Goal: Task Accomplishment & Management: Complete application form

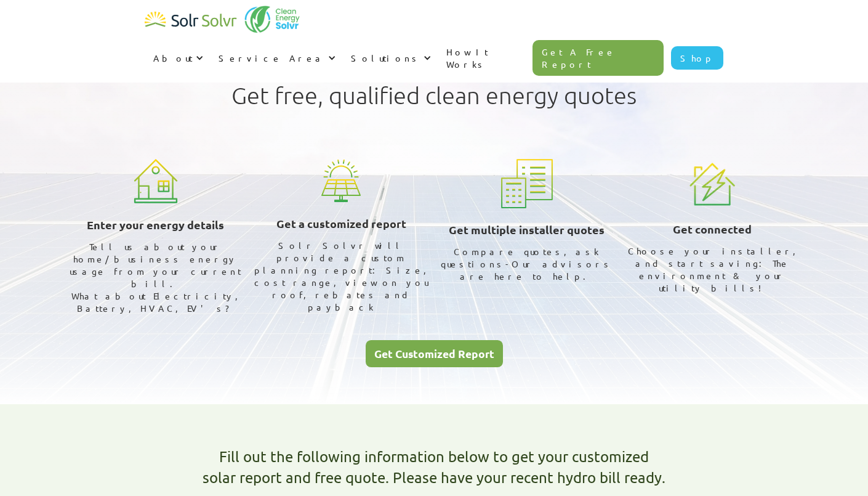
select select "Toronto Hydro"
select select "50%"
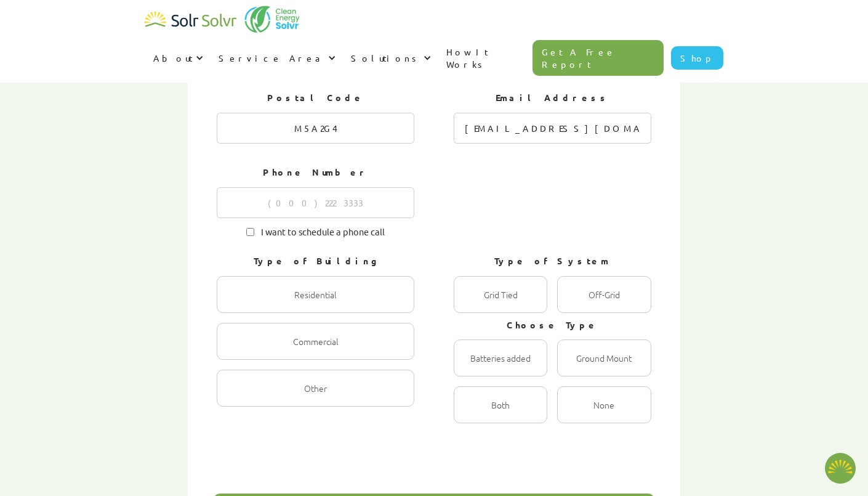
scroll to position [609, 0]
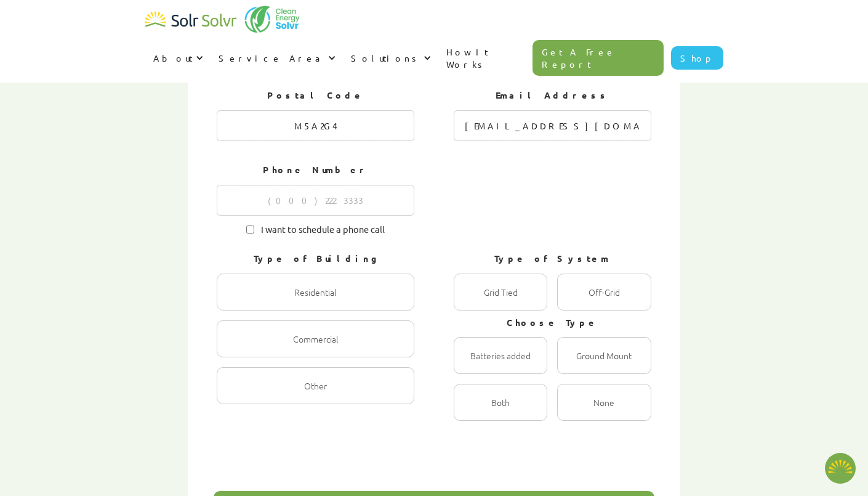
type textarea "x"
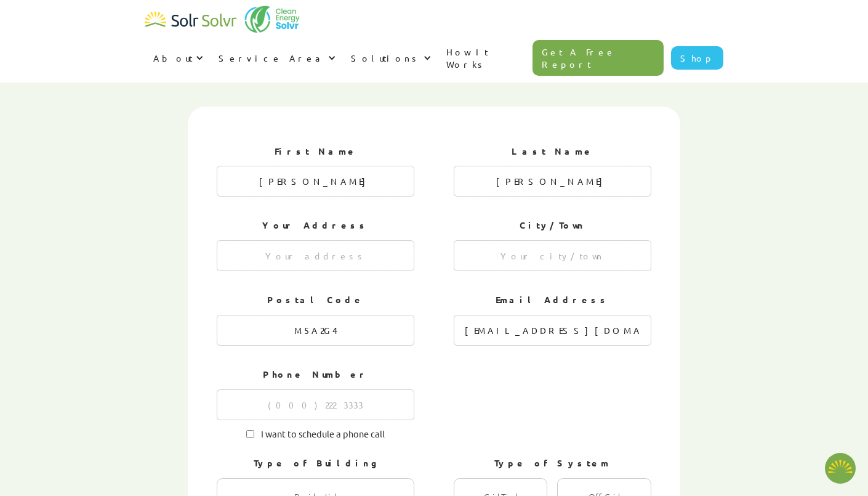
radio input "true"
type textarea "x"
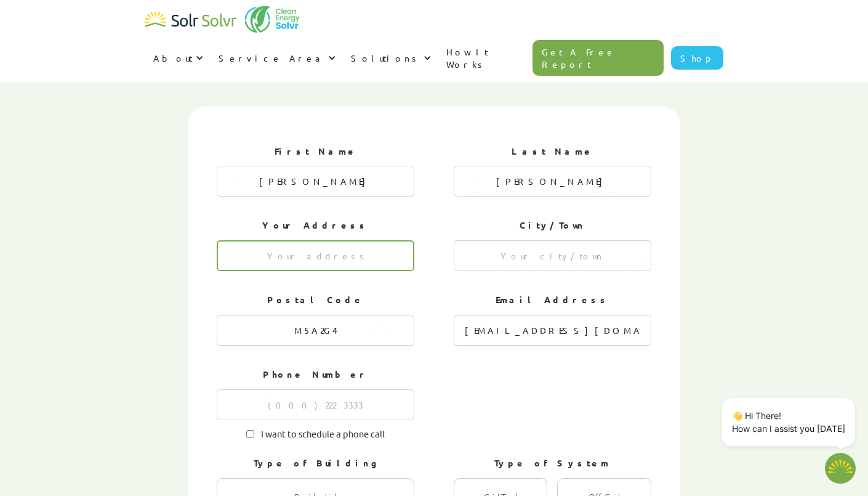
click at [371, 240] on input "1 of 4" at bounding box center [316, 255] width 198 height 31
type input "[STREET_ADDRESS]"
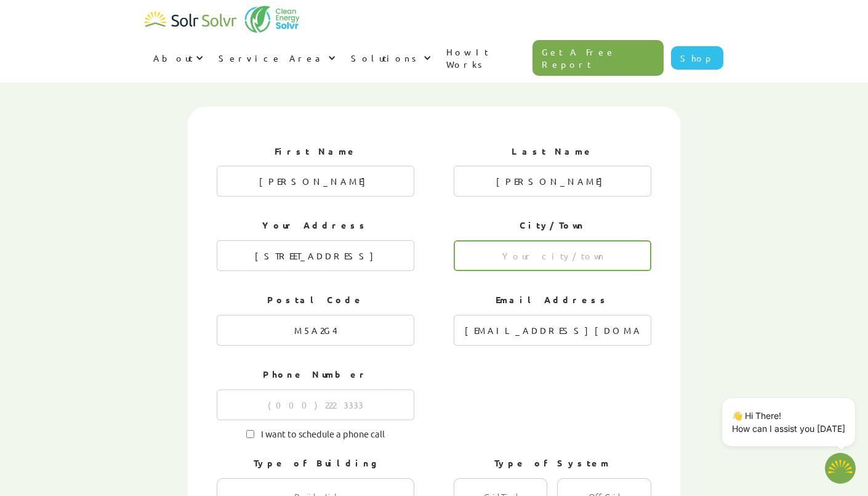
type input "[GEOGRAPHIC_DATA]"
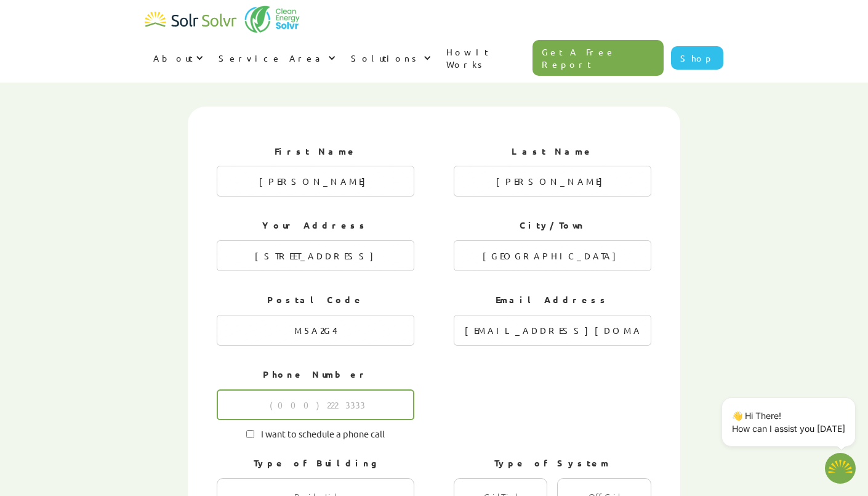
type input "6474613258"
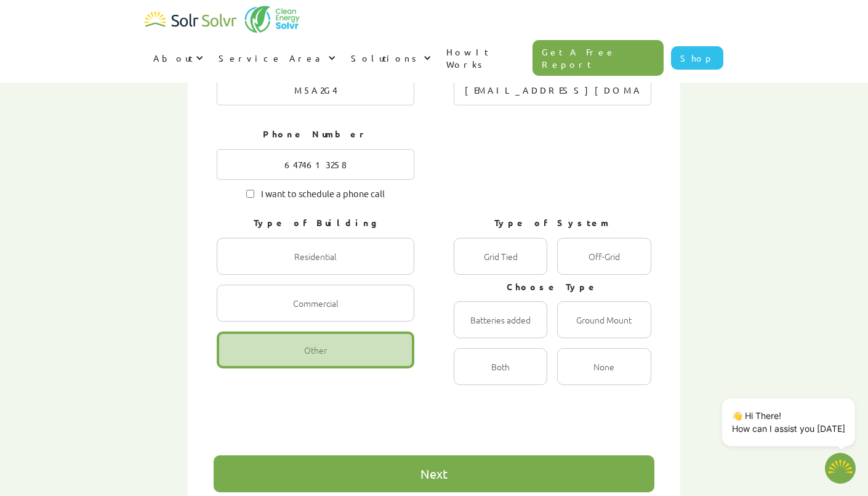
scroll to position [671, 0]
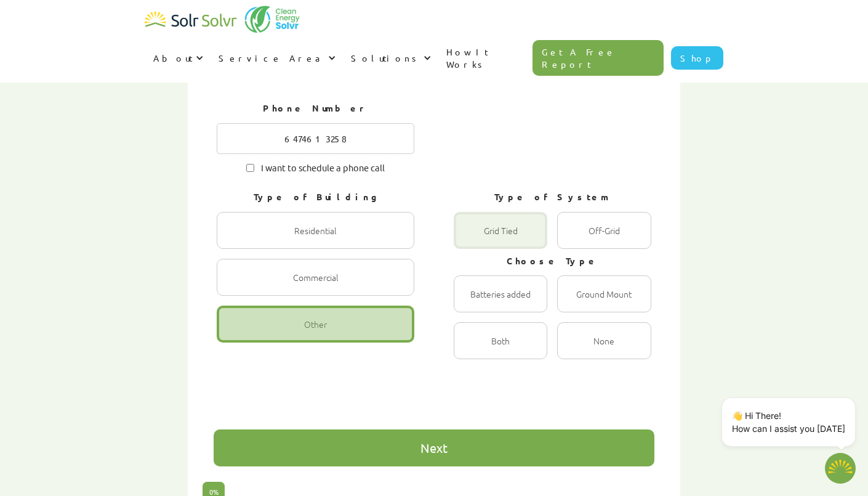
click at [529, 212] on div "1 of 4" at bounding box center [501, 230] width 94 height 37
click at [471, 239] on Tied "Grid Tied Radio" at bounding box center [467, 243] width 8 height 8
radio Tied "true"
click at [537, 429] on div "Next" at bounding box center [434, 447] width 441 height 37
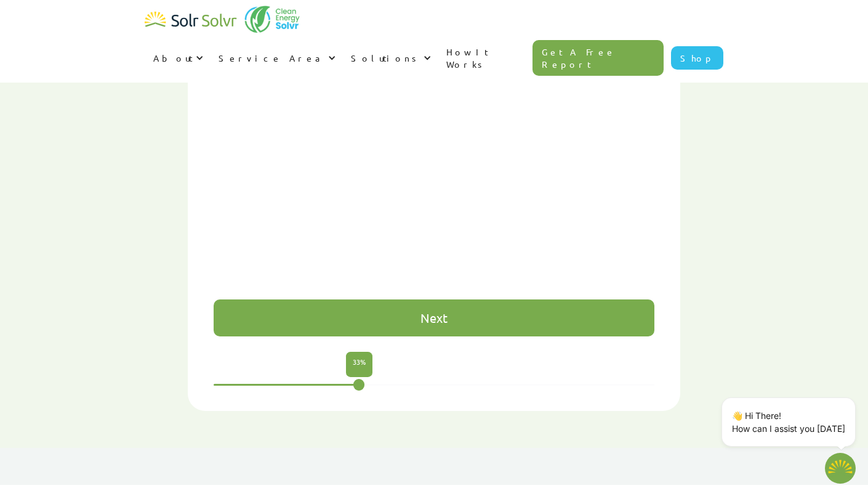
scroll to position [813, 0]
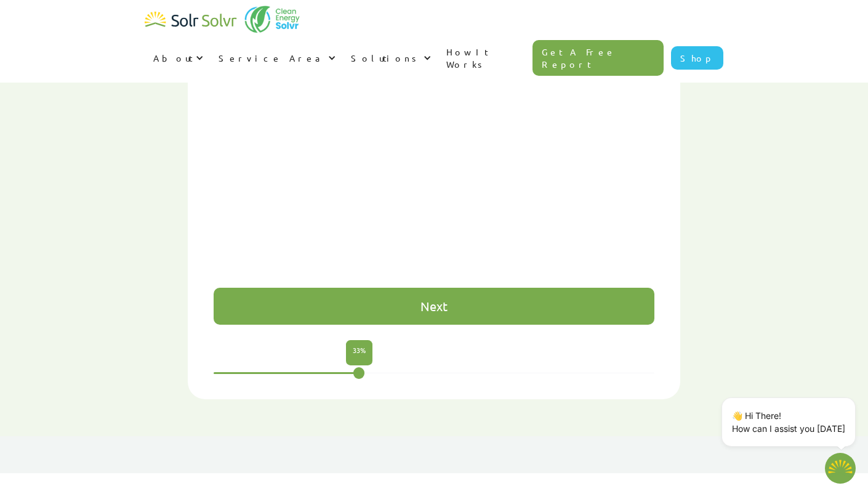
click at [438, 300] on div "Next" at bounding box center [433, 306] width 27 height 12
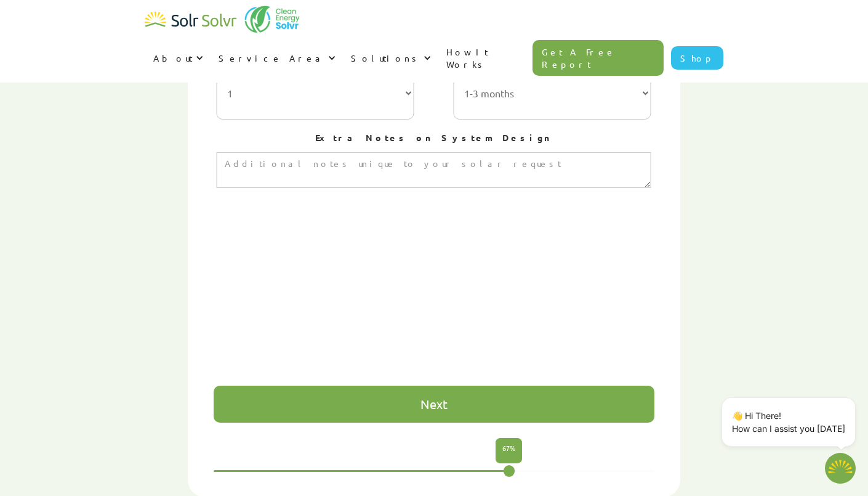
scroll to position [721, 0]
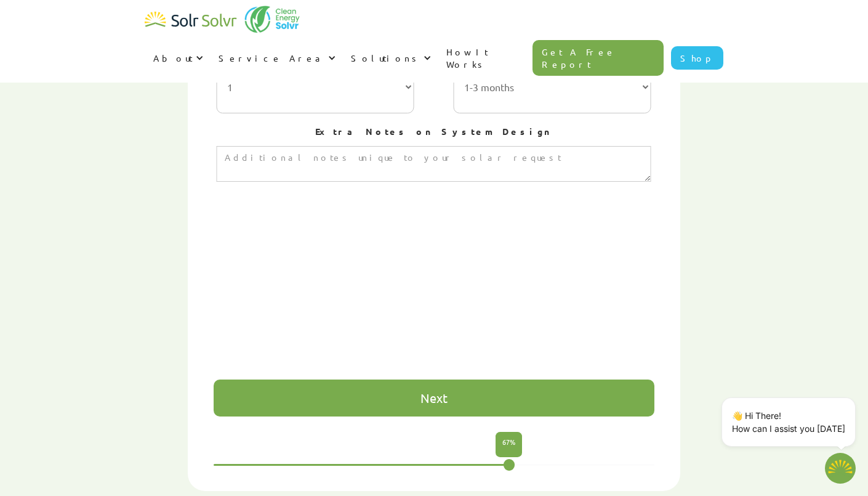
click at [419, 379] on div "Next" at bounding box center [434, 397] width 441 height 37
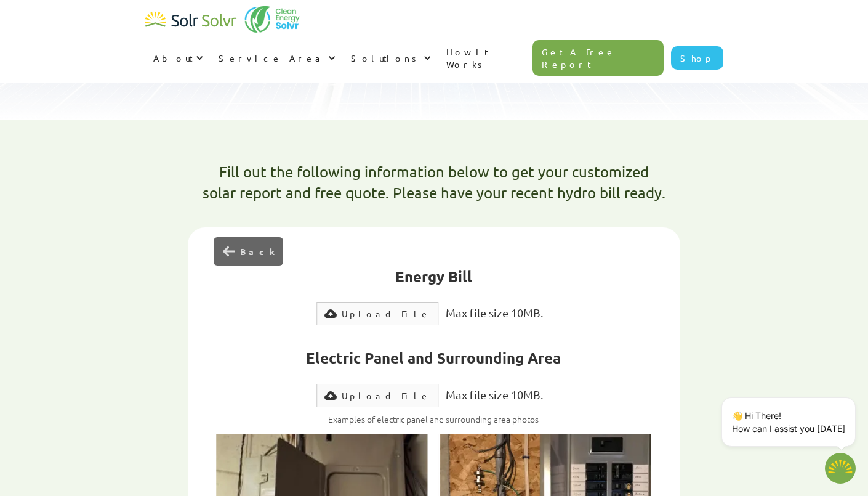
scroll to position [267, 0]
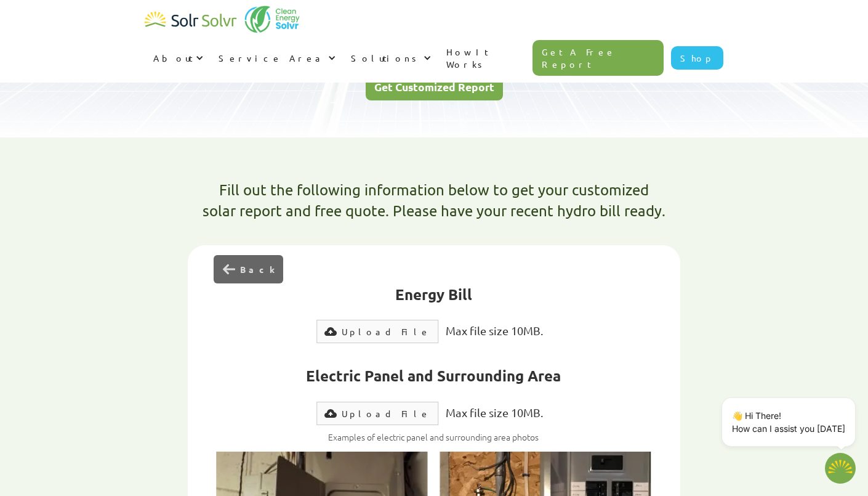
click at [373, 325] on div "Upload File" at bounding box center [386, 331] width 89 height 12
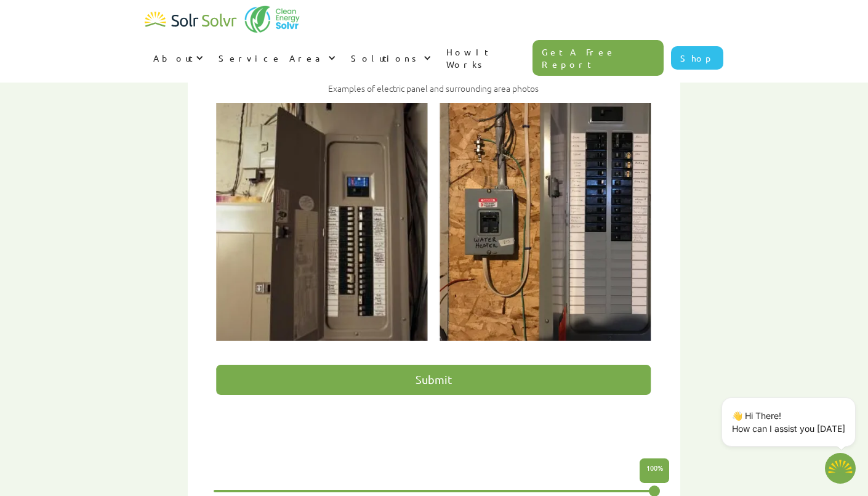
scroll to position [618, 0]
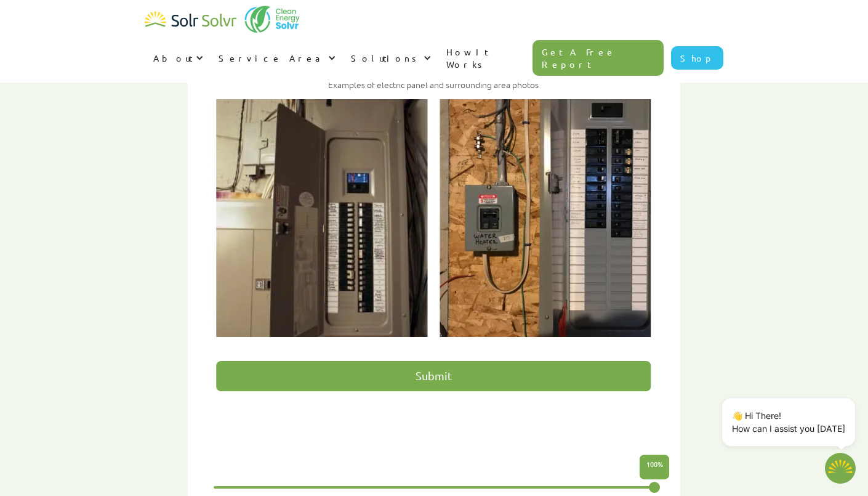
click at [316, 361] on input "Submit" at bounding box center [434, 376] width 434 height 30
type input "Please wait..."
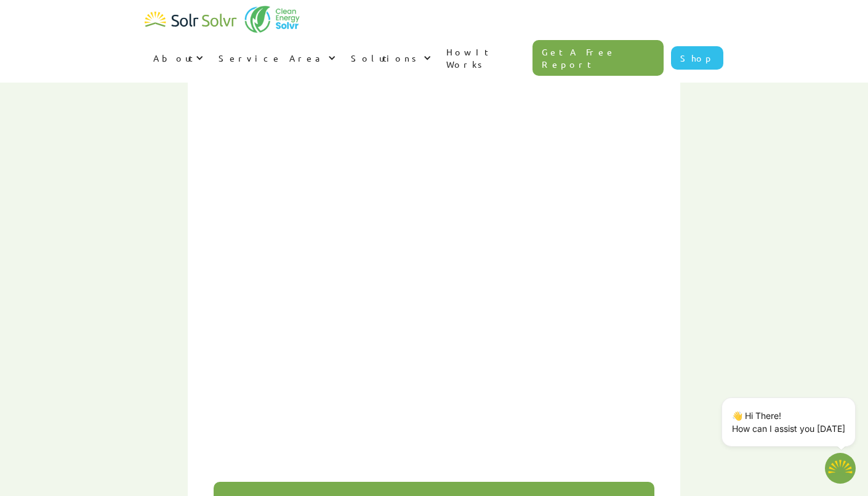
type textarea "x"
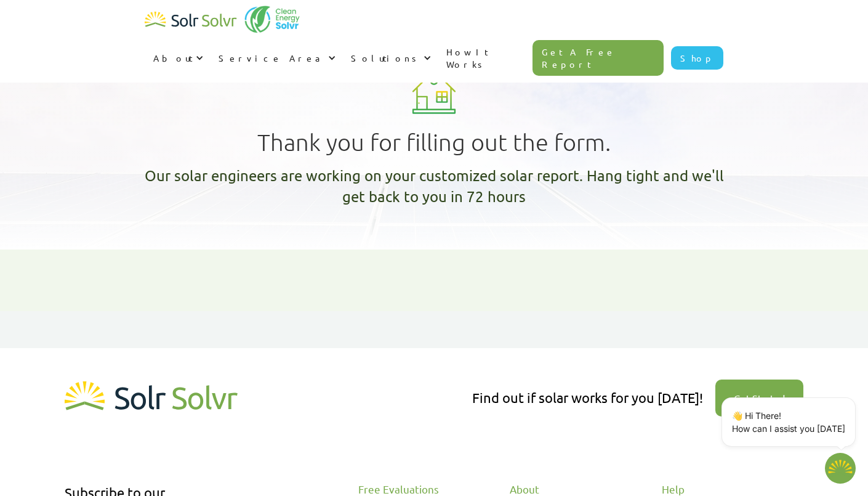
type textarea "x"
